Goal: Check status: Check status

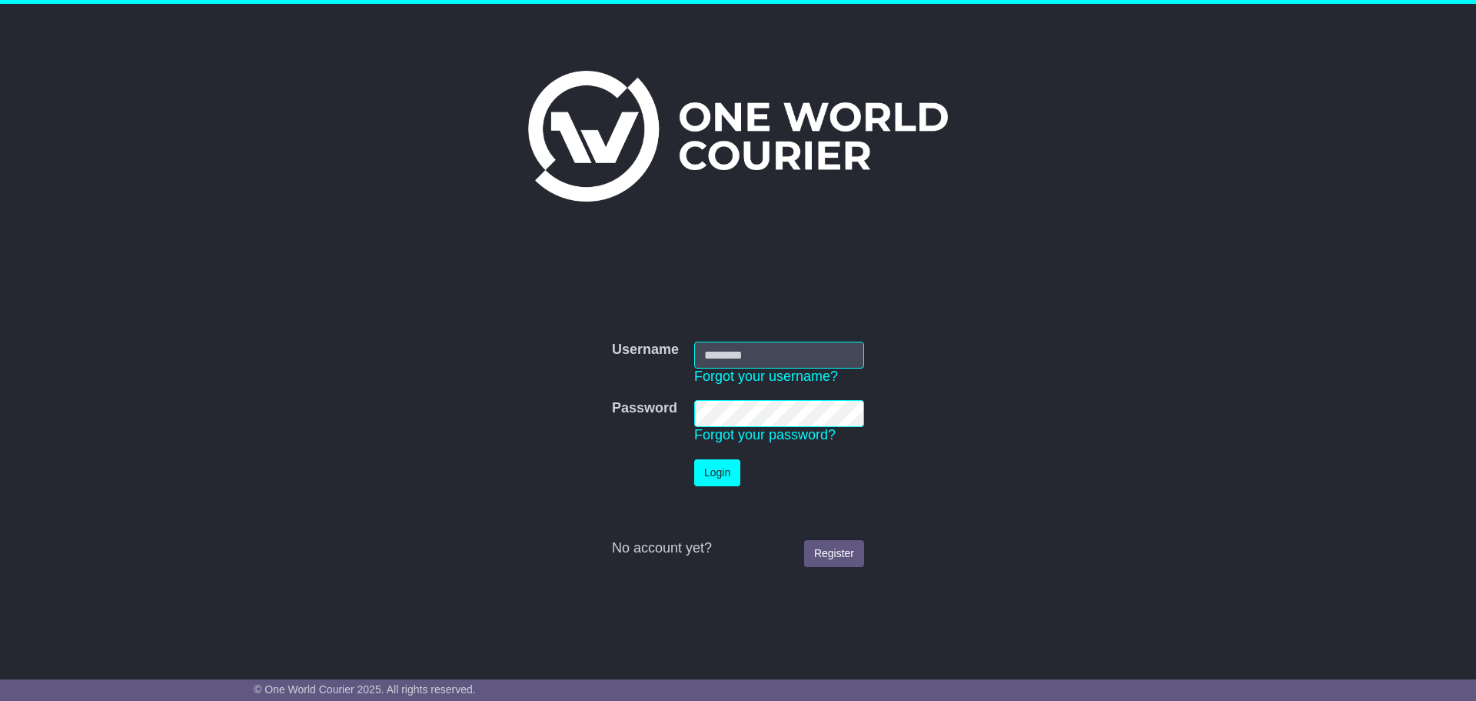
type input "**********"
click at [738, 481] on button "Login" at bounding box center [717, 472] width 46 height 27
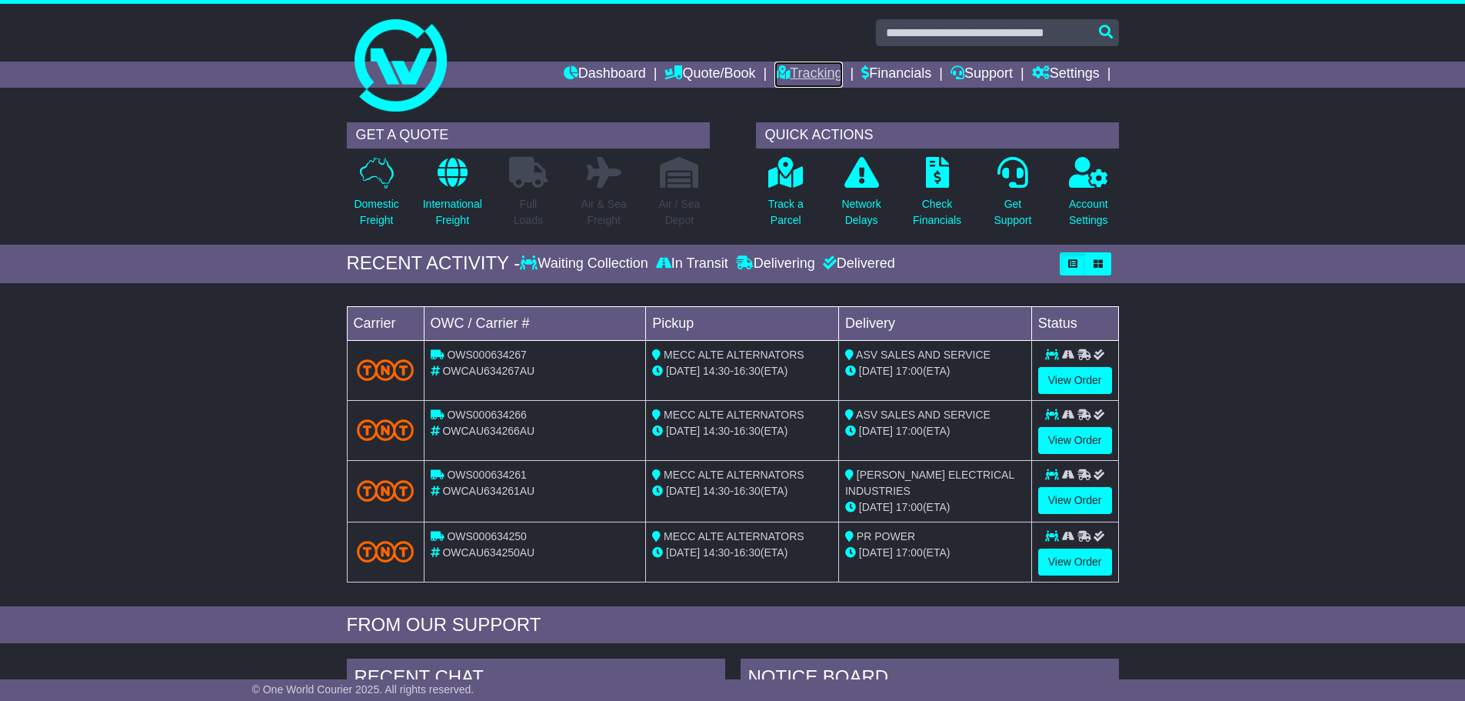
click at [790, 74] on link "Tracking" at bounding box center [808, 75] width 68 height 26
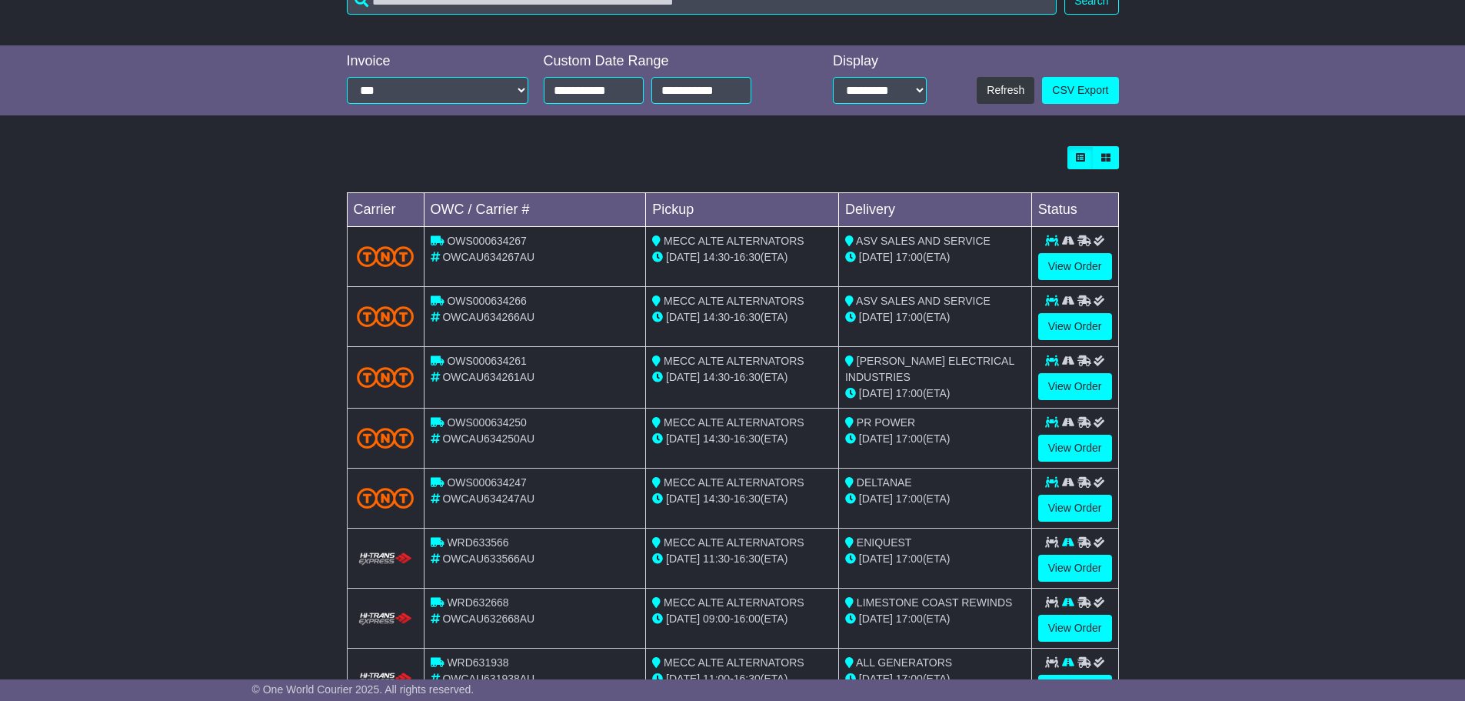
scroll to position [370, 0]
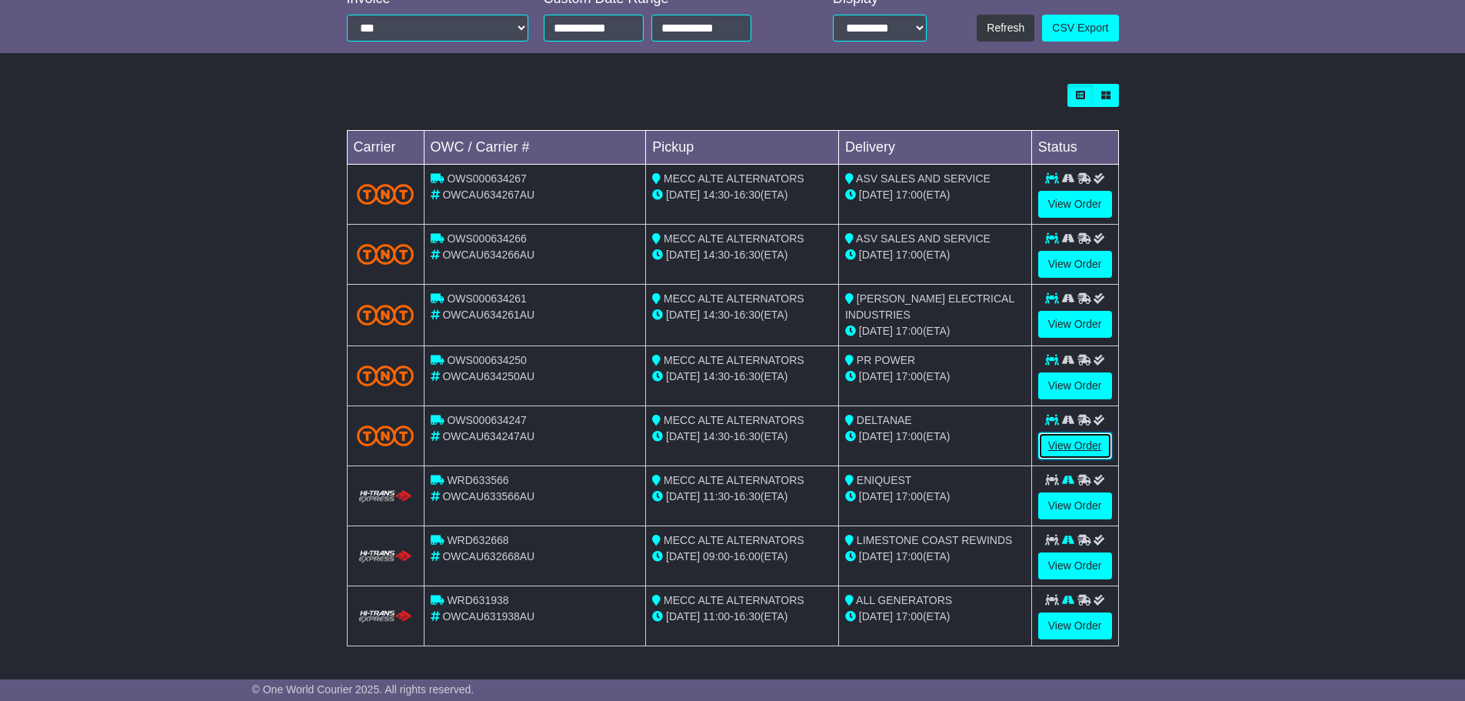
click at [1070, 448] on link "View Order" at bounding box center [1075, 445] width 74 height 27
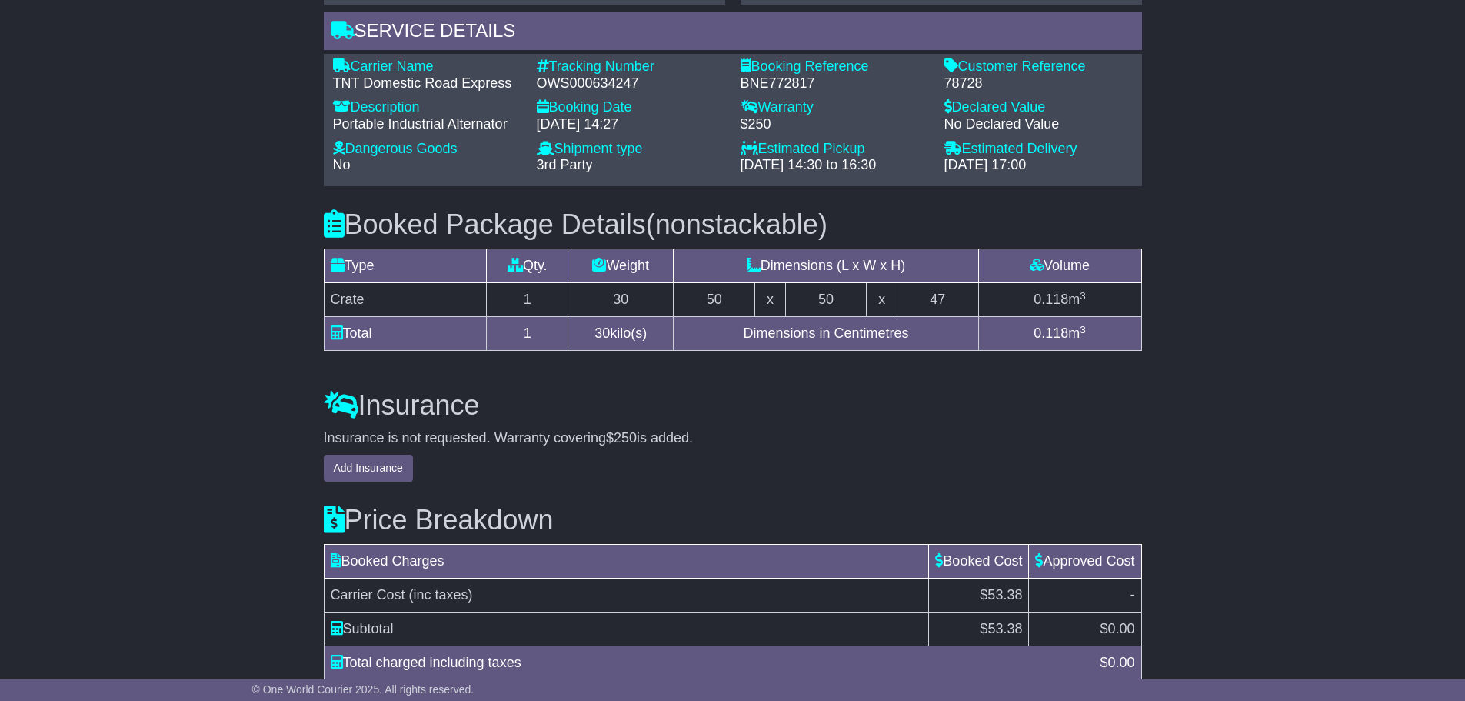
scroll to position [1307, 0]
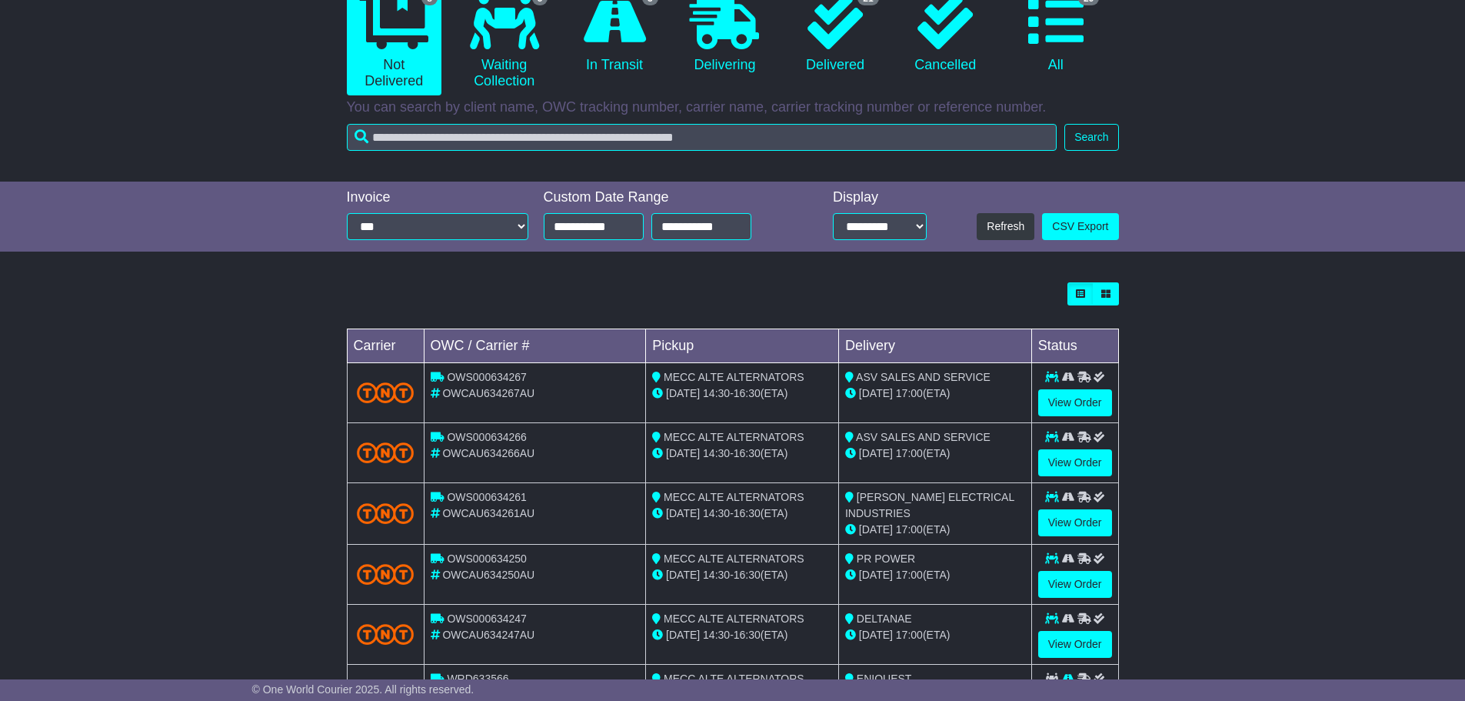
scroll to position [370, 0]
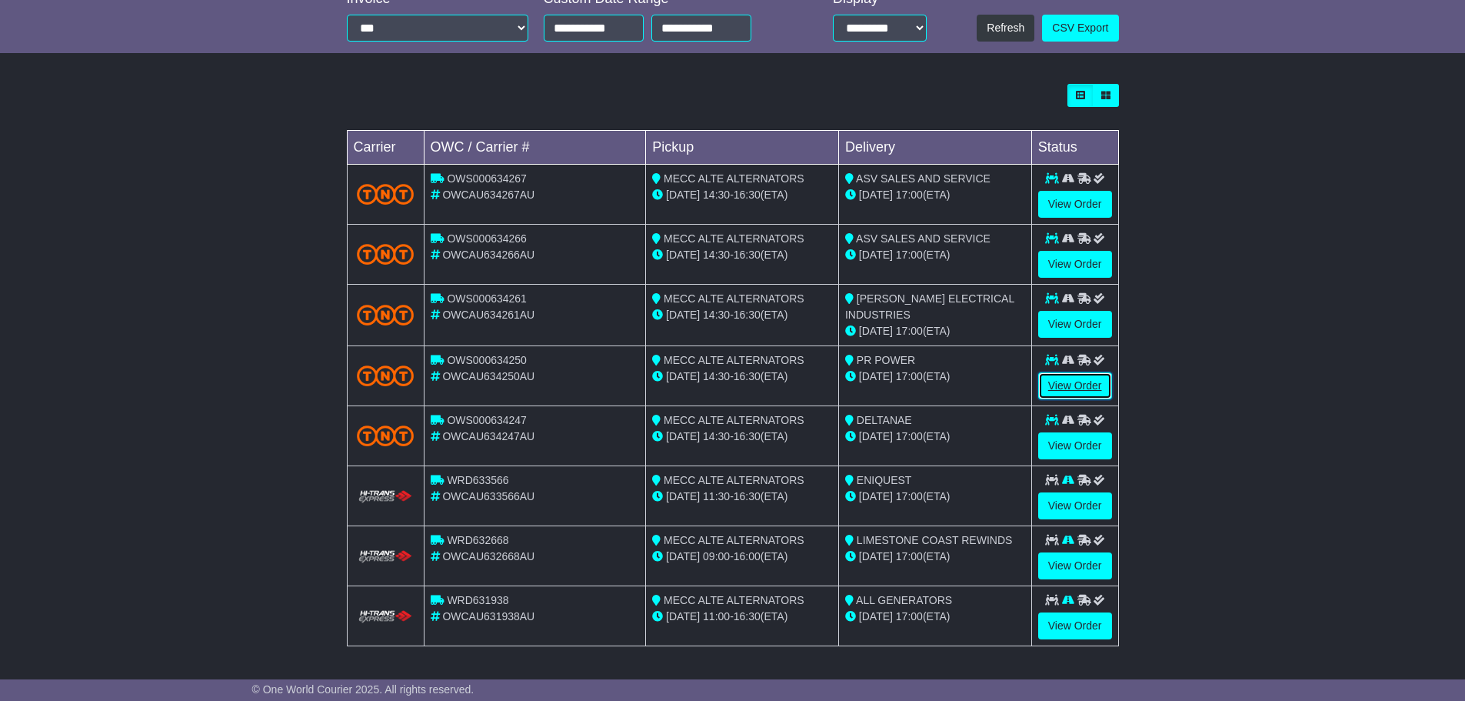
click at [1071, 381] on link "View Order" at bounding box center [1075, 385] width 74 height 27
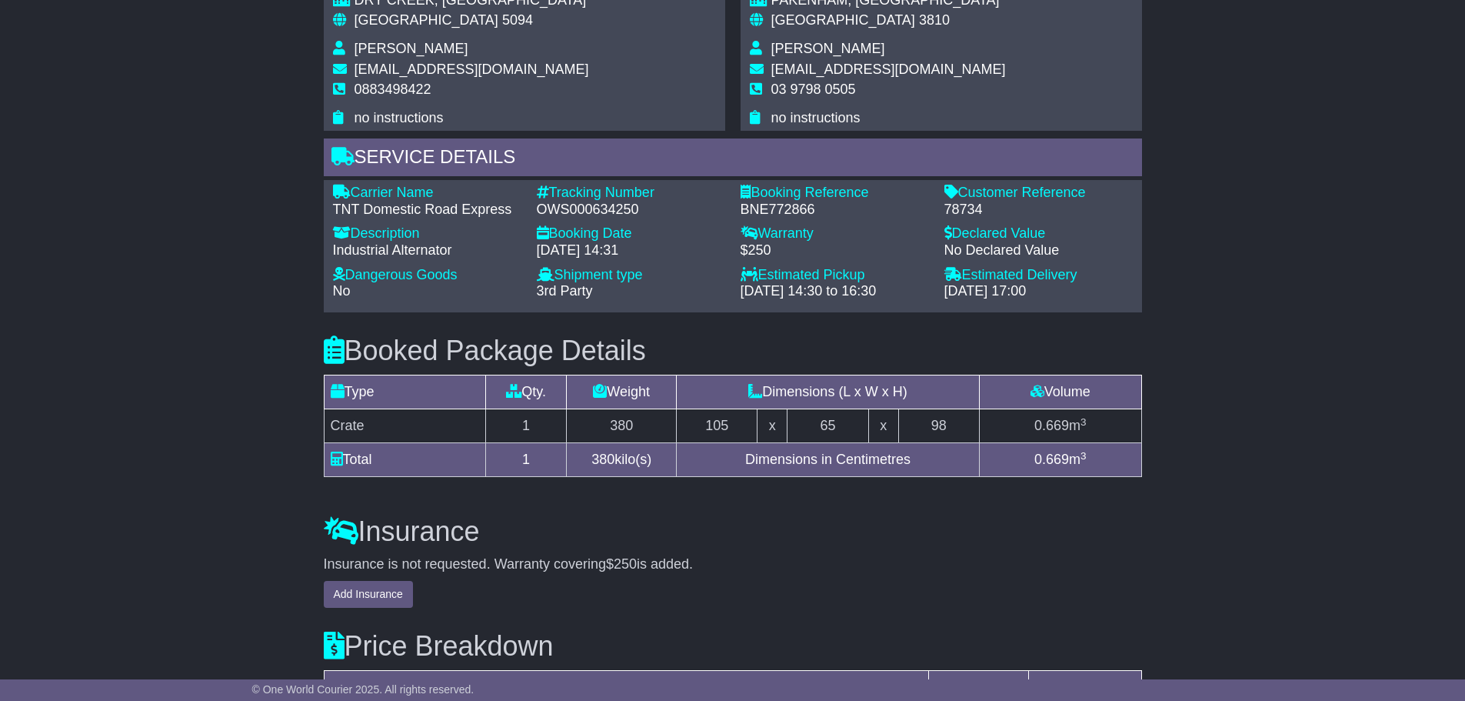
scroll to position [1153, 0]
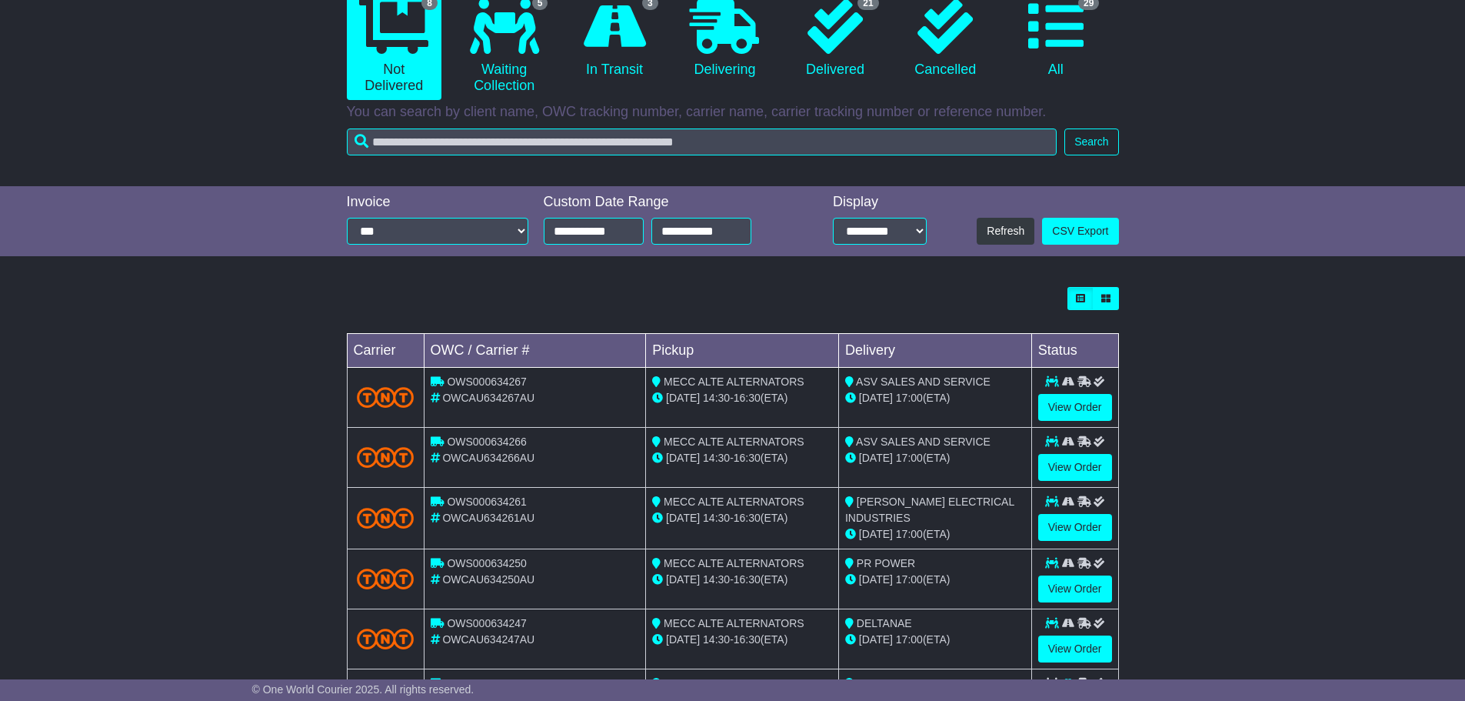
scroll to position [308, 0]
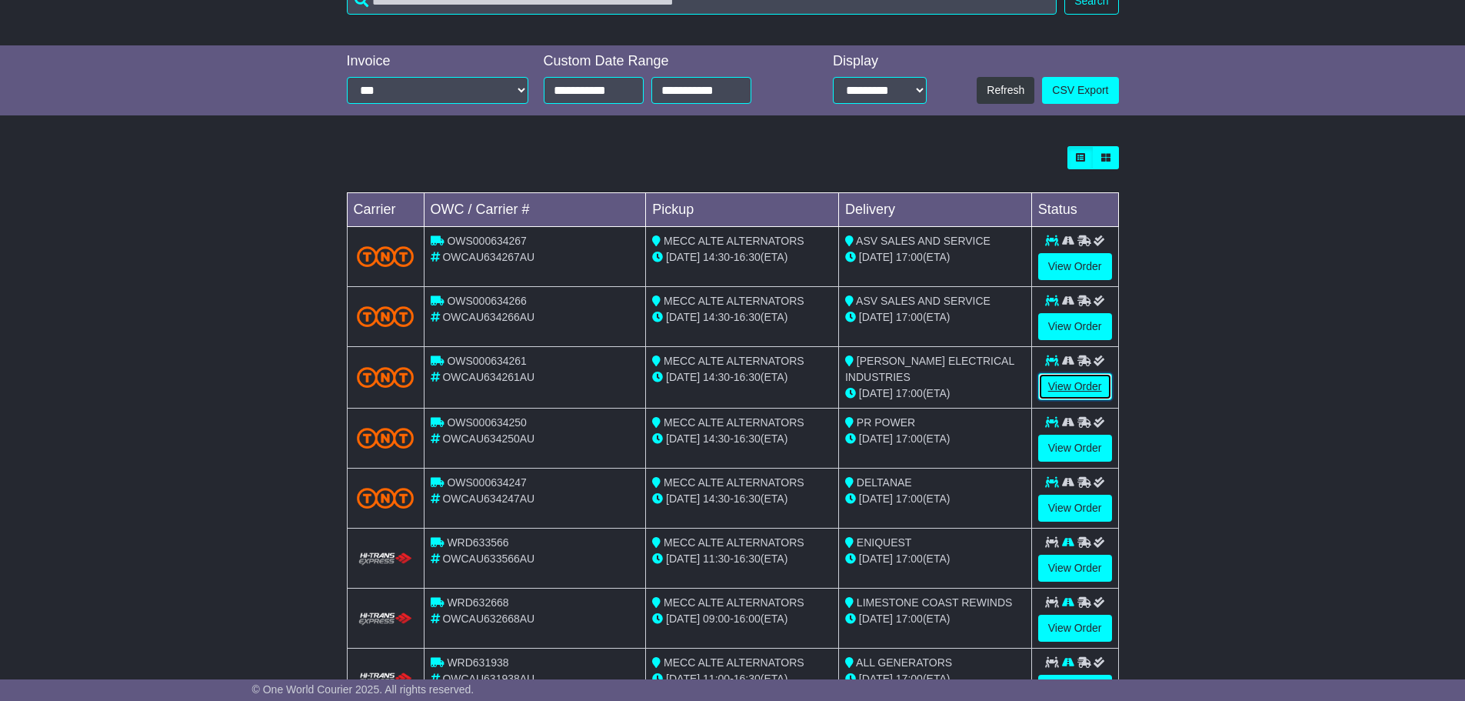
click at [1060, 387] on link "View Order" at bounding box center [1075, 386] width 74 height 27
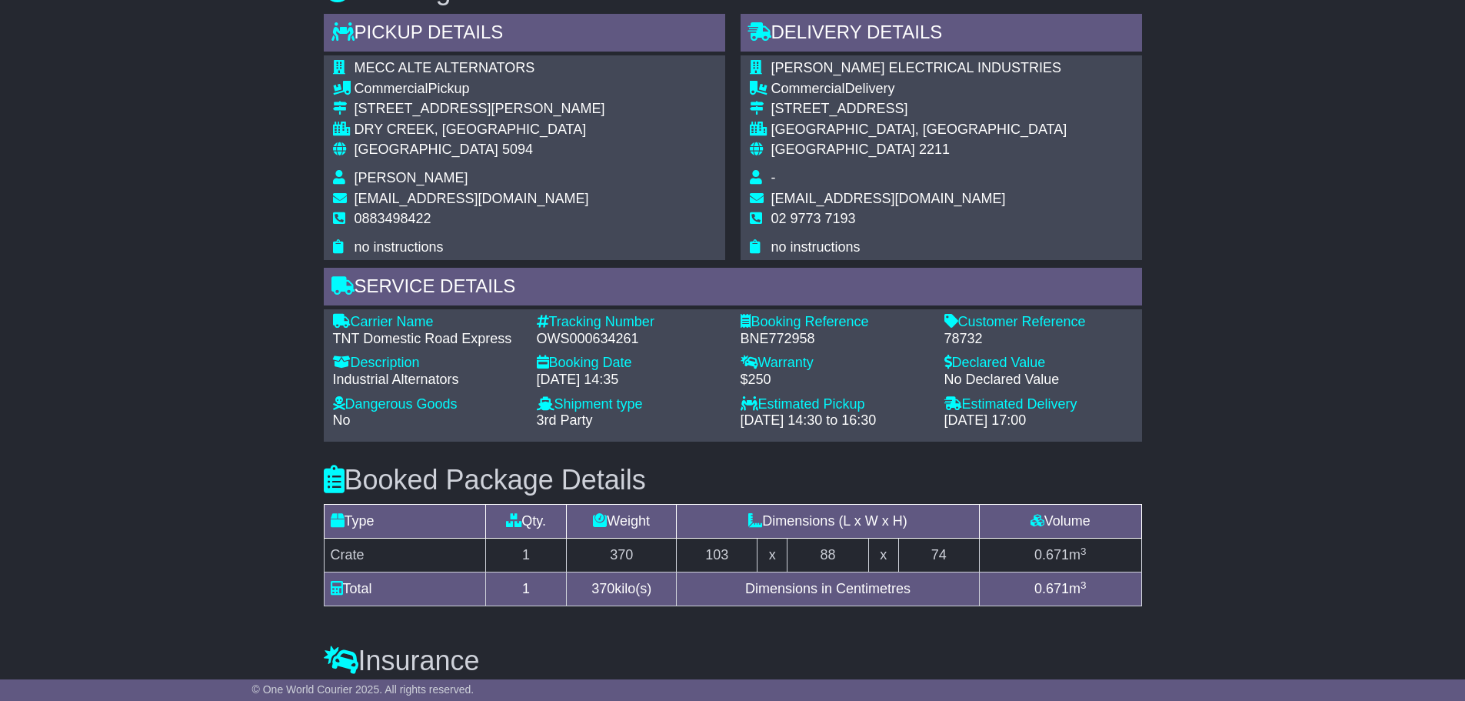
scroll to position [1153, 0]
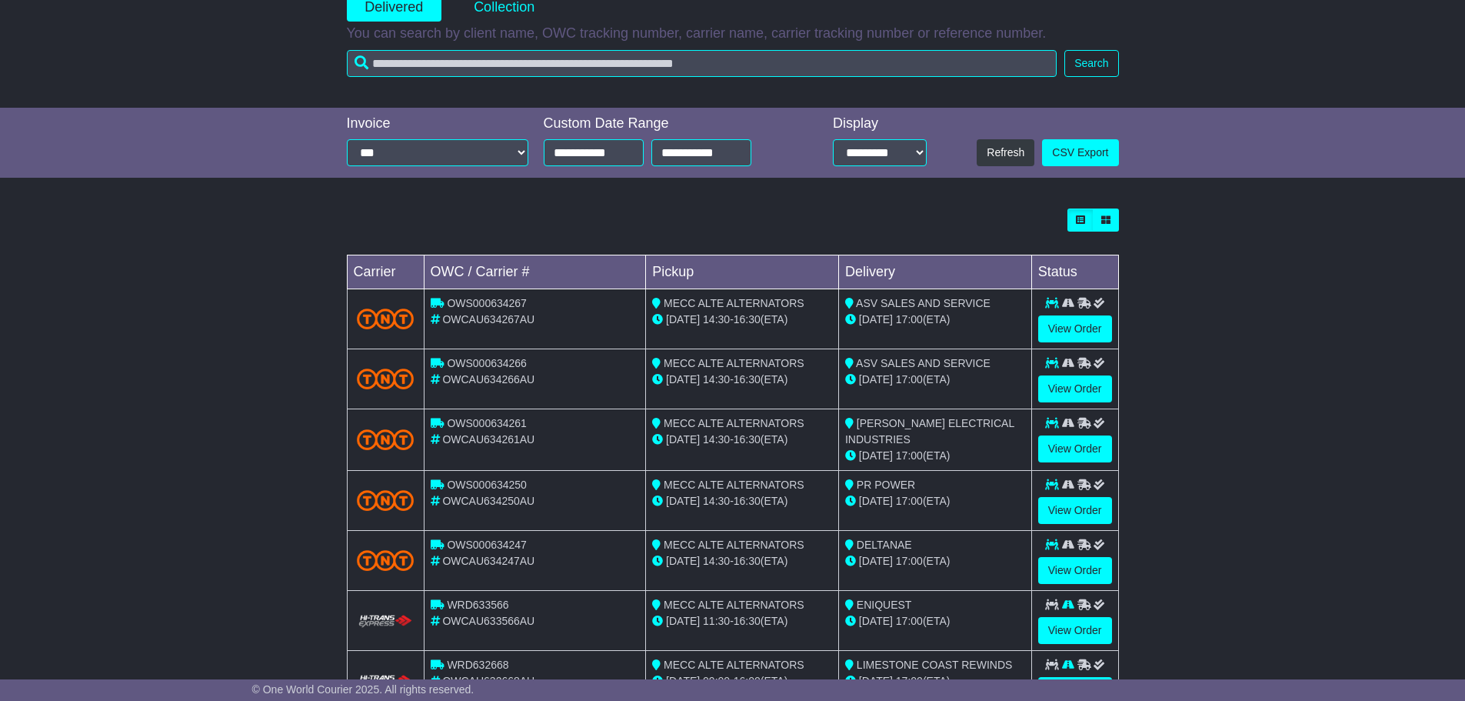
scroll to position [308, 0]
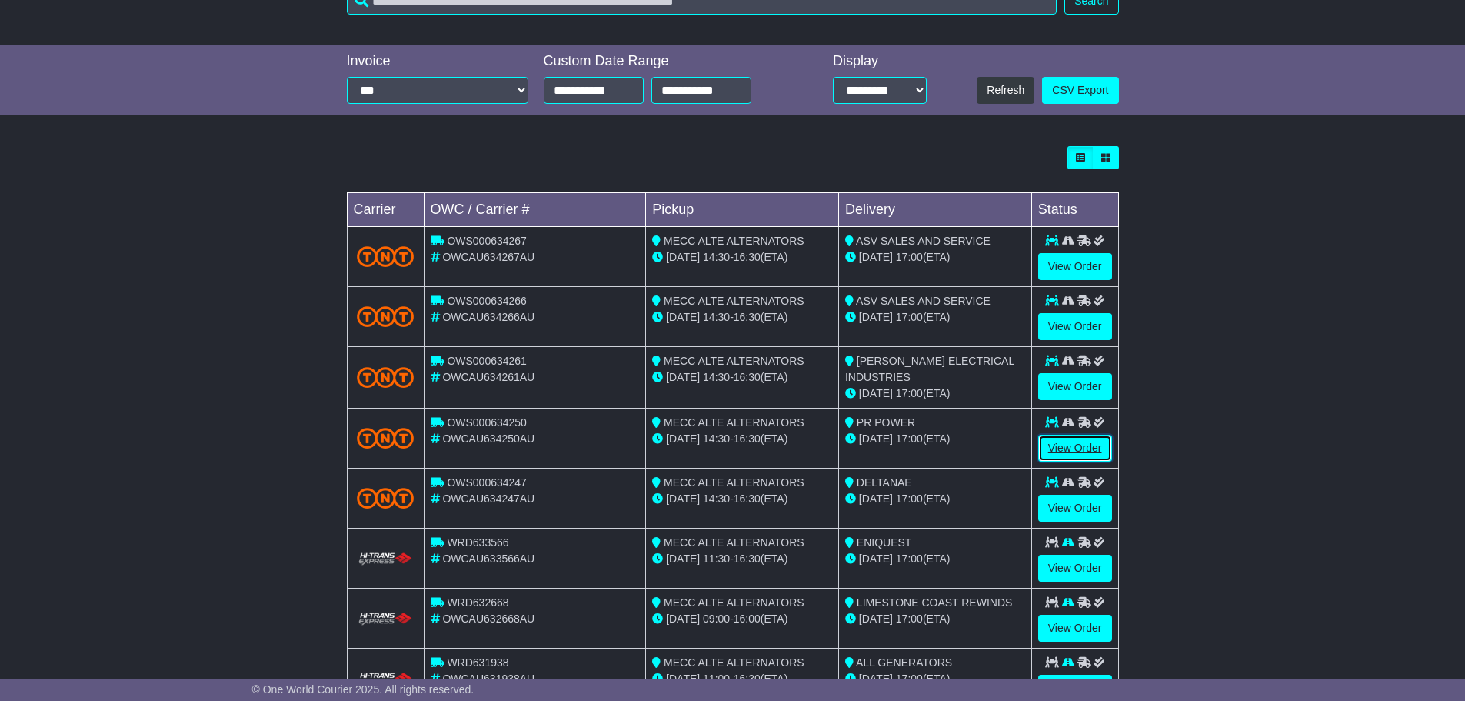
click at [1064, 445] on link "View Order" at bounding box center [1075, 447] width 74 height 27
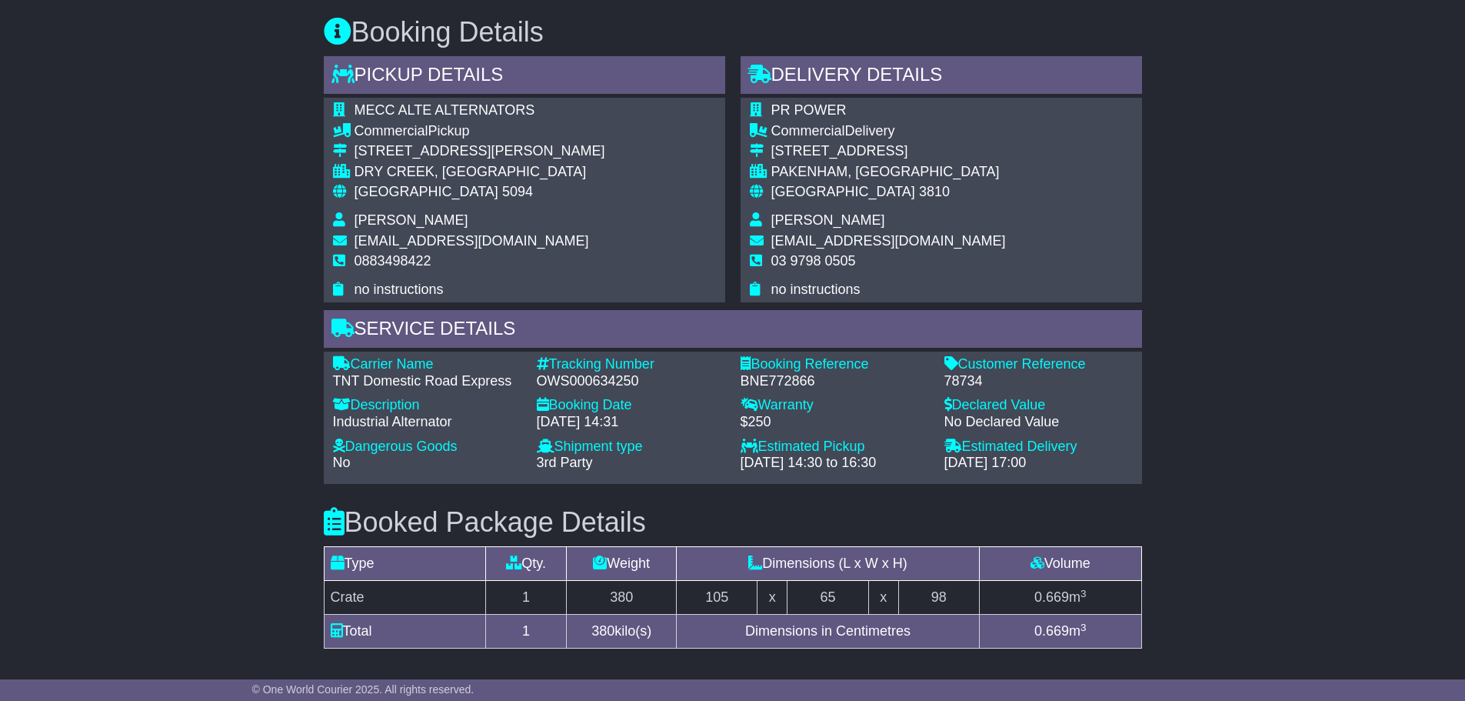
scroll to position [1000, 0]
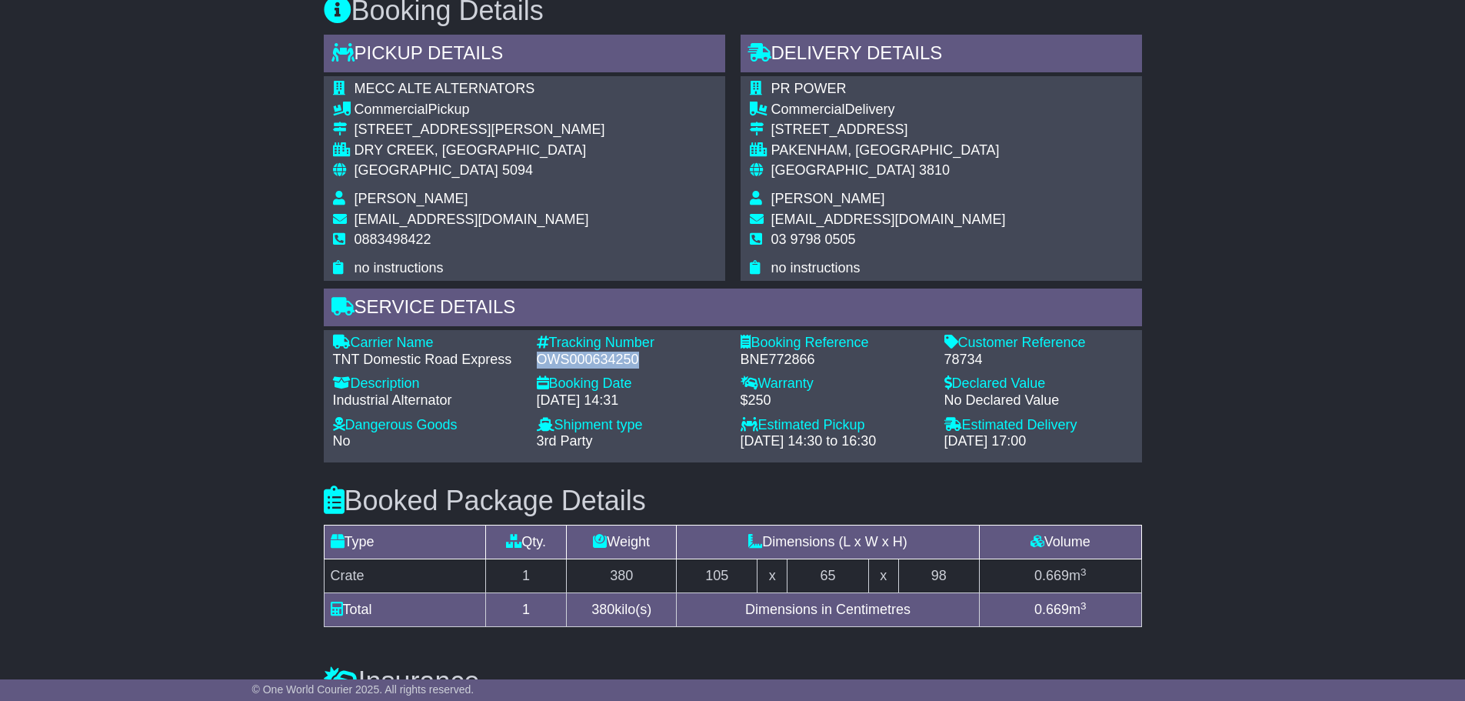
drag, startPoint x: 659, startPoint y: 357, endPoint x: 534, endPoint y: 355, distance: 125.4
click at [534, 355] on div "Tracking Number - OWS000634250" at bounding box center [631, 351] width 204 height 33
copy div "OWS000634250"
